Goal: Find contact information: Obtain details needed to contact an individual or organization

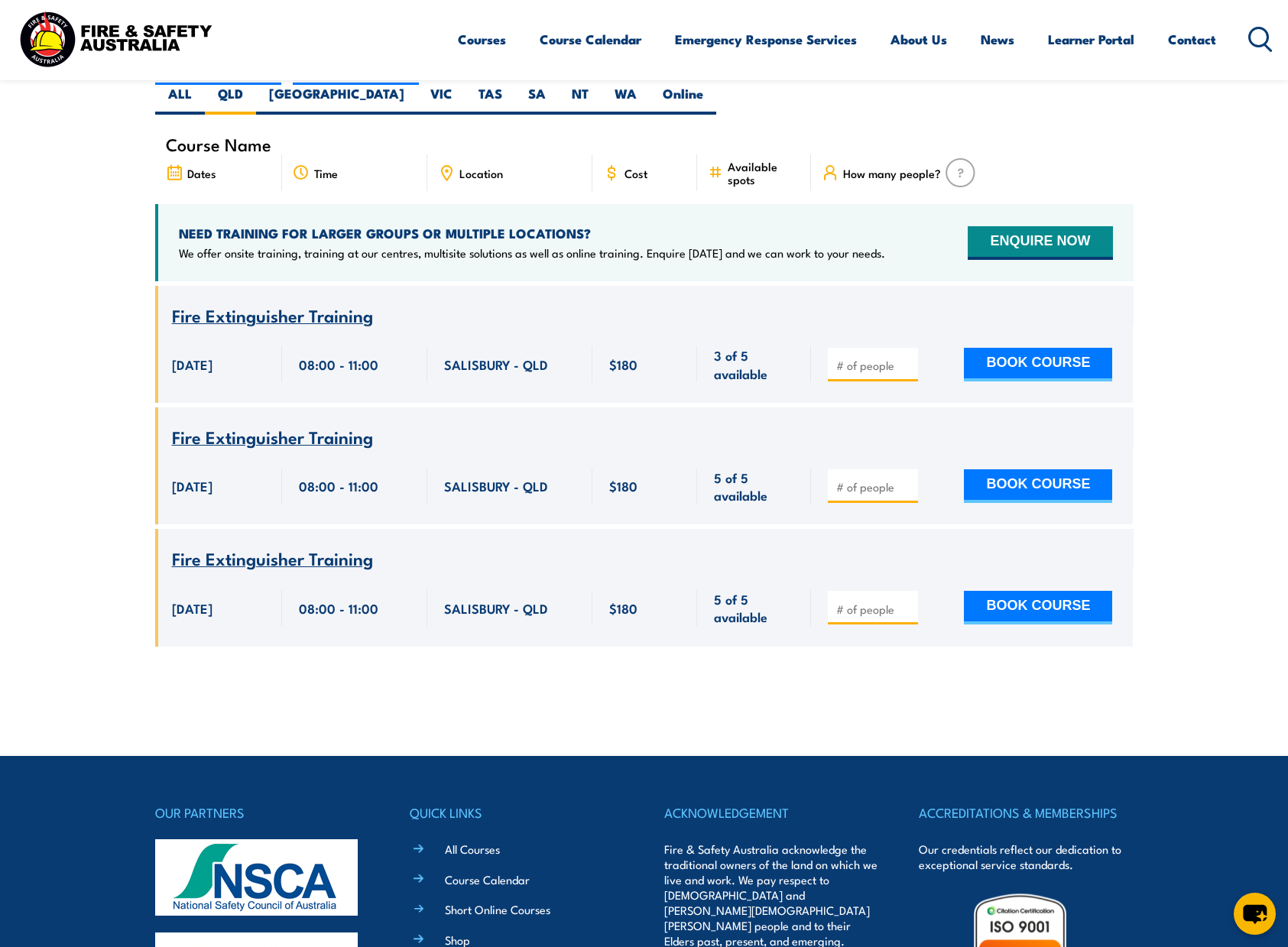
click at [72, 35] on img at bounding box center [115, 39] width 200 height 66
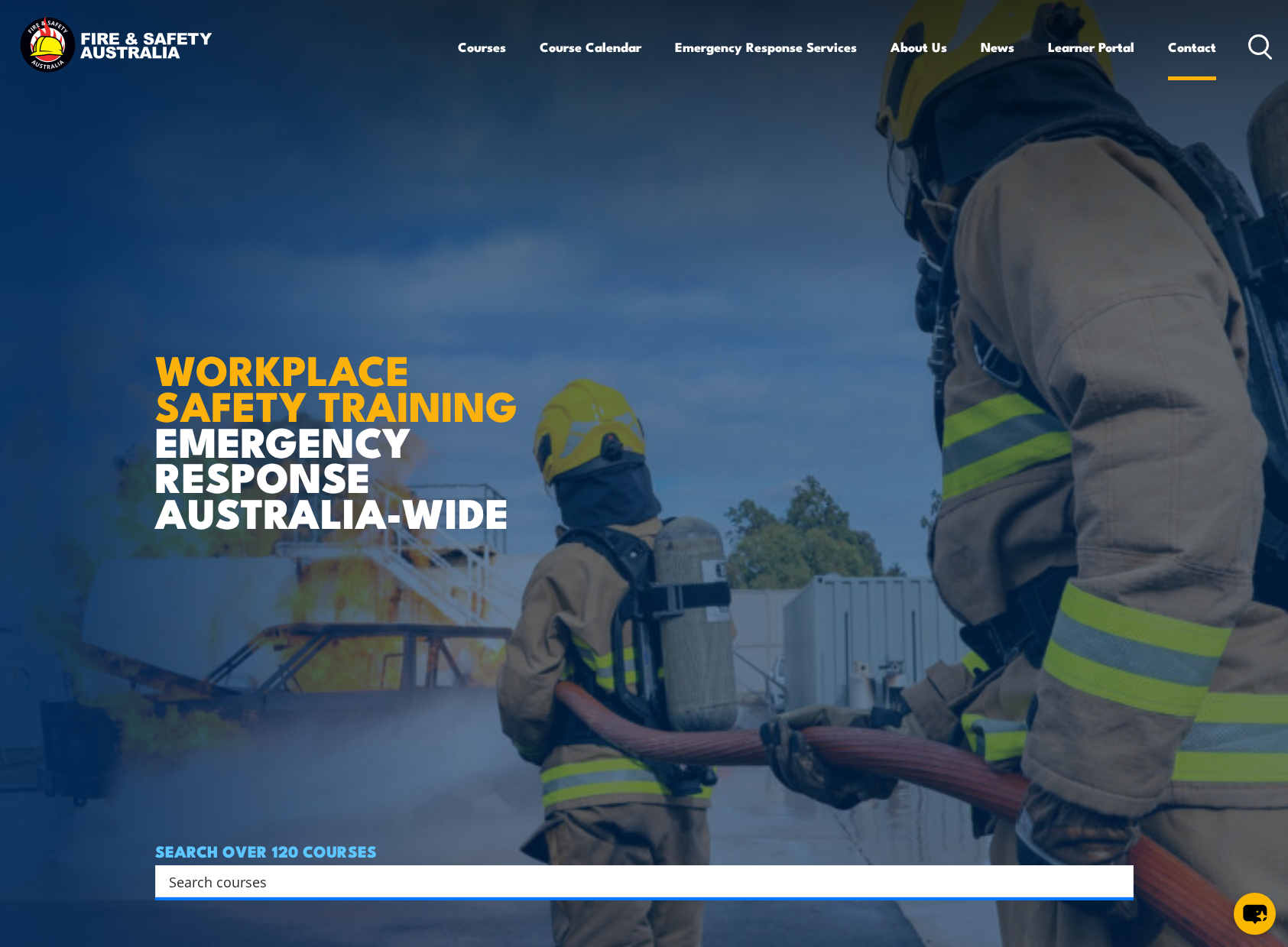
drag, startPoint x: 1202, startPoint y: 46, endPoint x: 1197, endPoint y: 54, distance: 9.4
click at [1202, 46] on link "Contact" at bounding box center [1191, 47] width 48 height 40
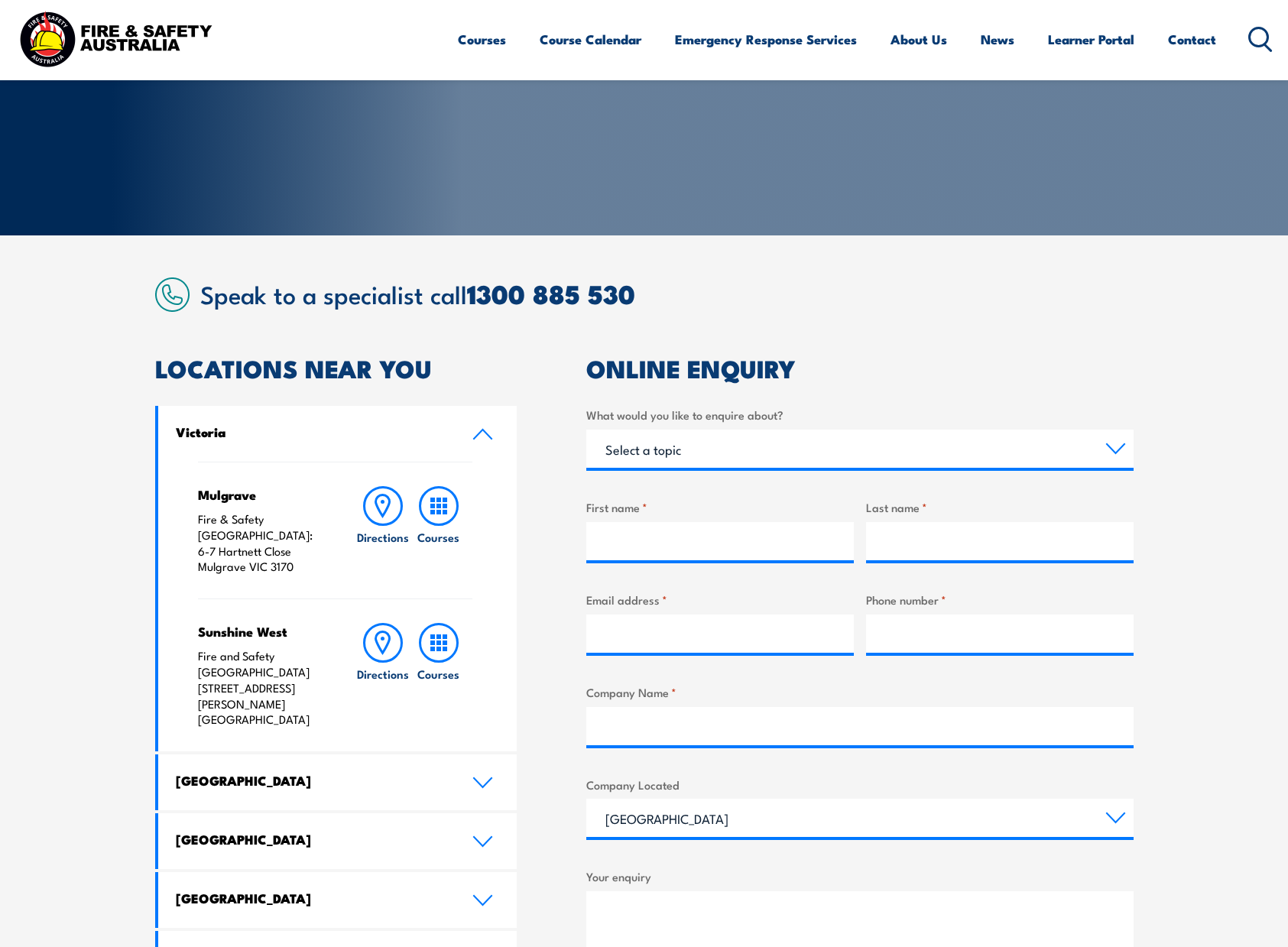
scroll to position [229, 0]
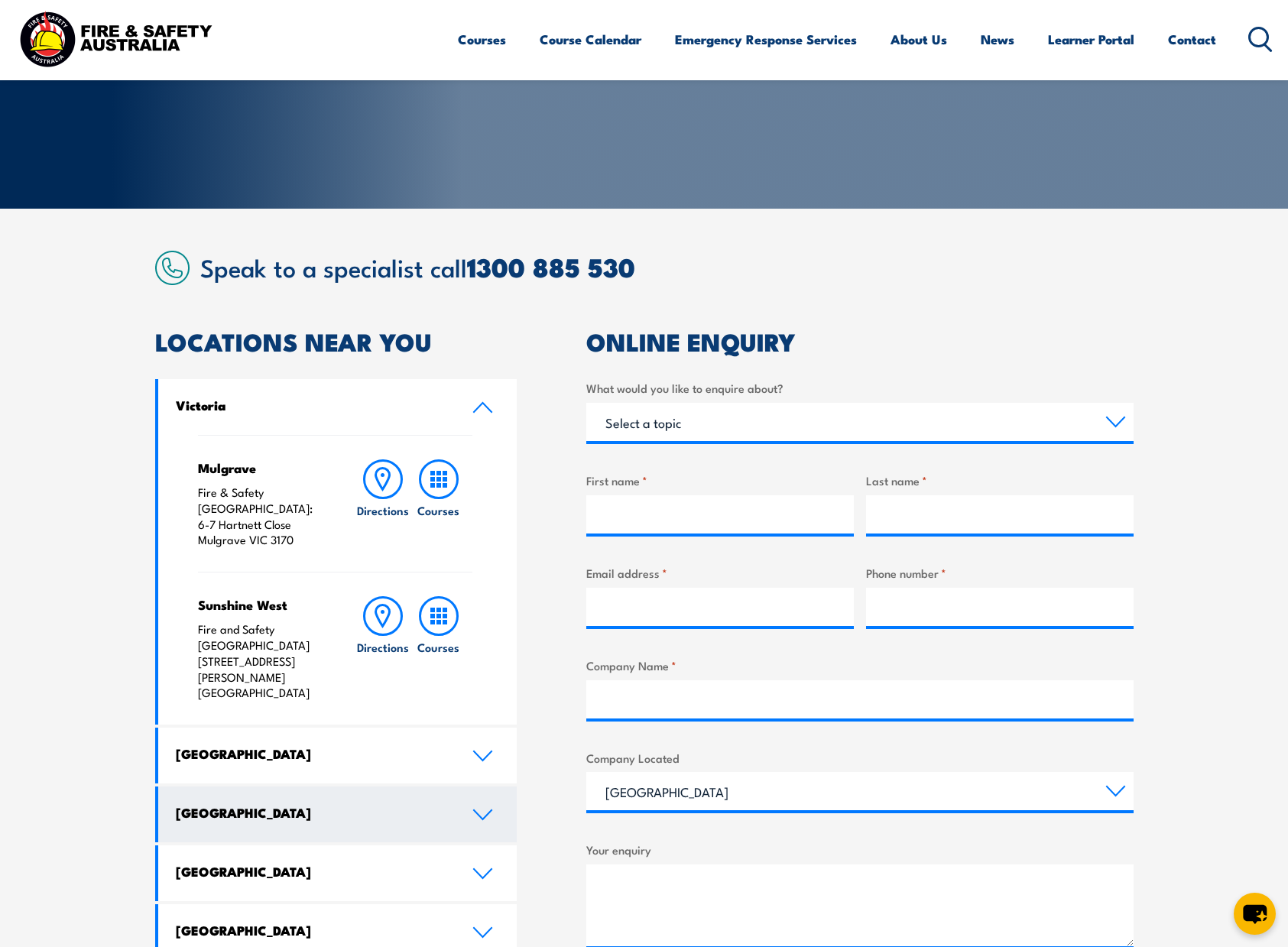
click at [282, 804] on h4 "[GEOGRAPHIC_DATA]" at bounding box center [312, 812] width 274 height 17
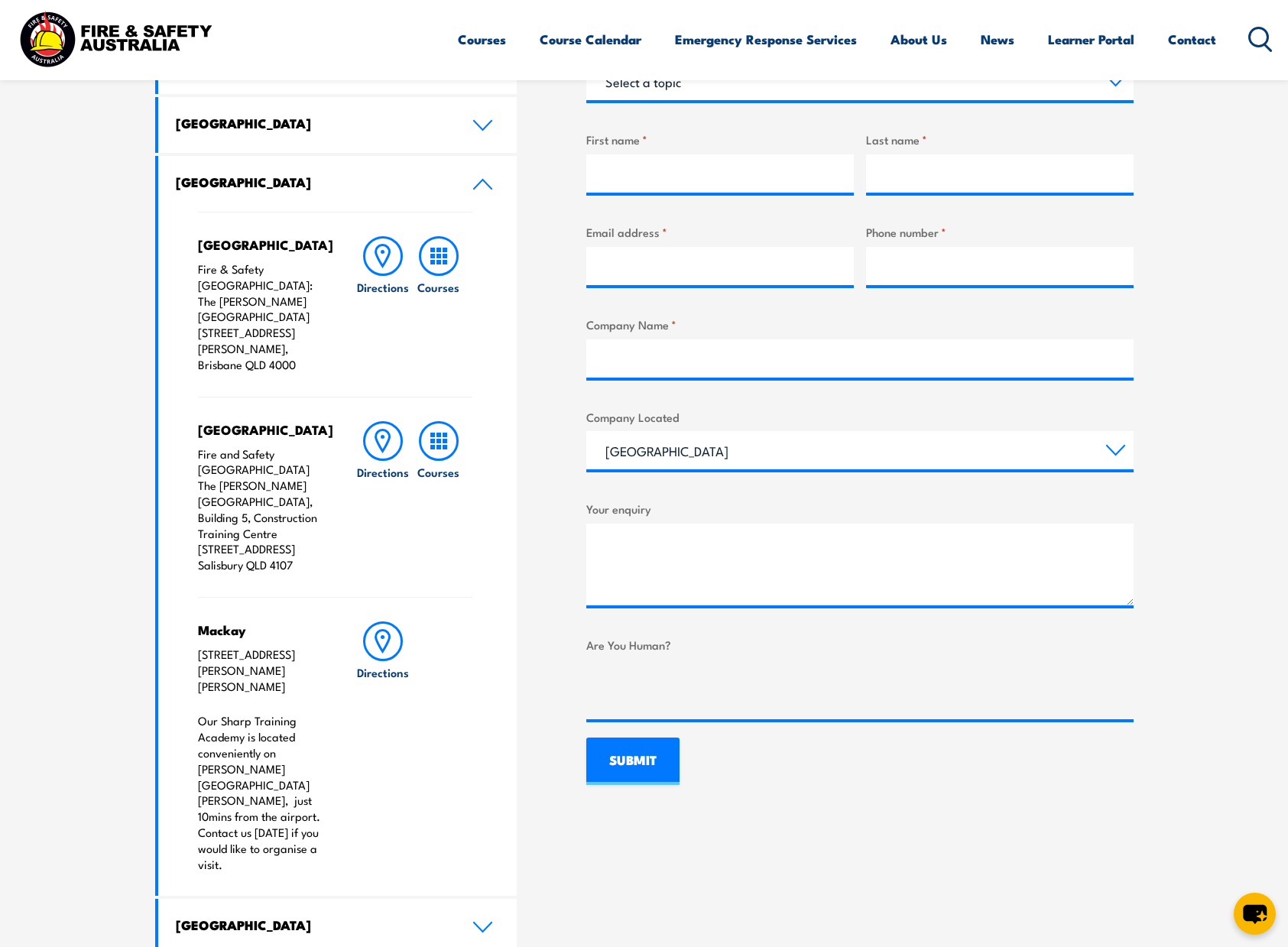
scroll to position [535, 0]
